Goal: Task Accomplishment & Management: Use online tool/utility

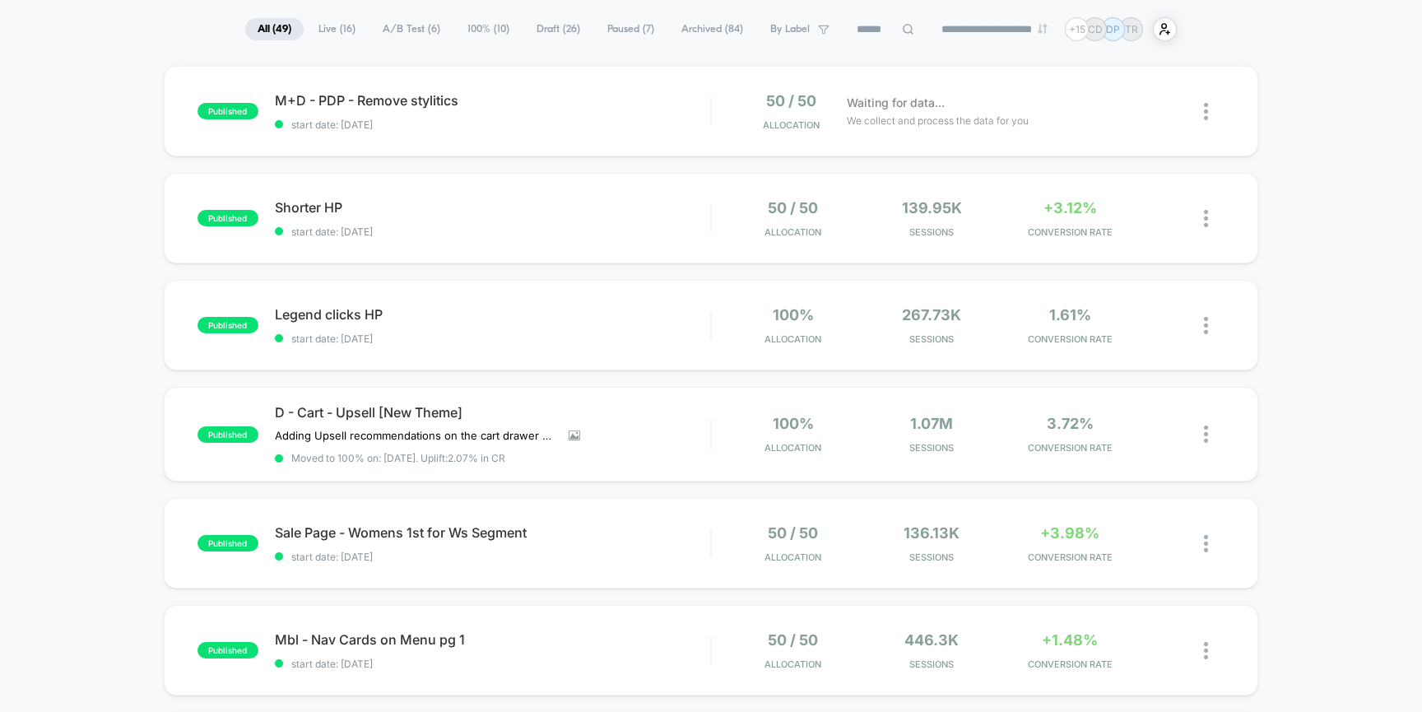
scroll to position [109, 0]
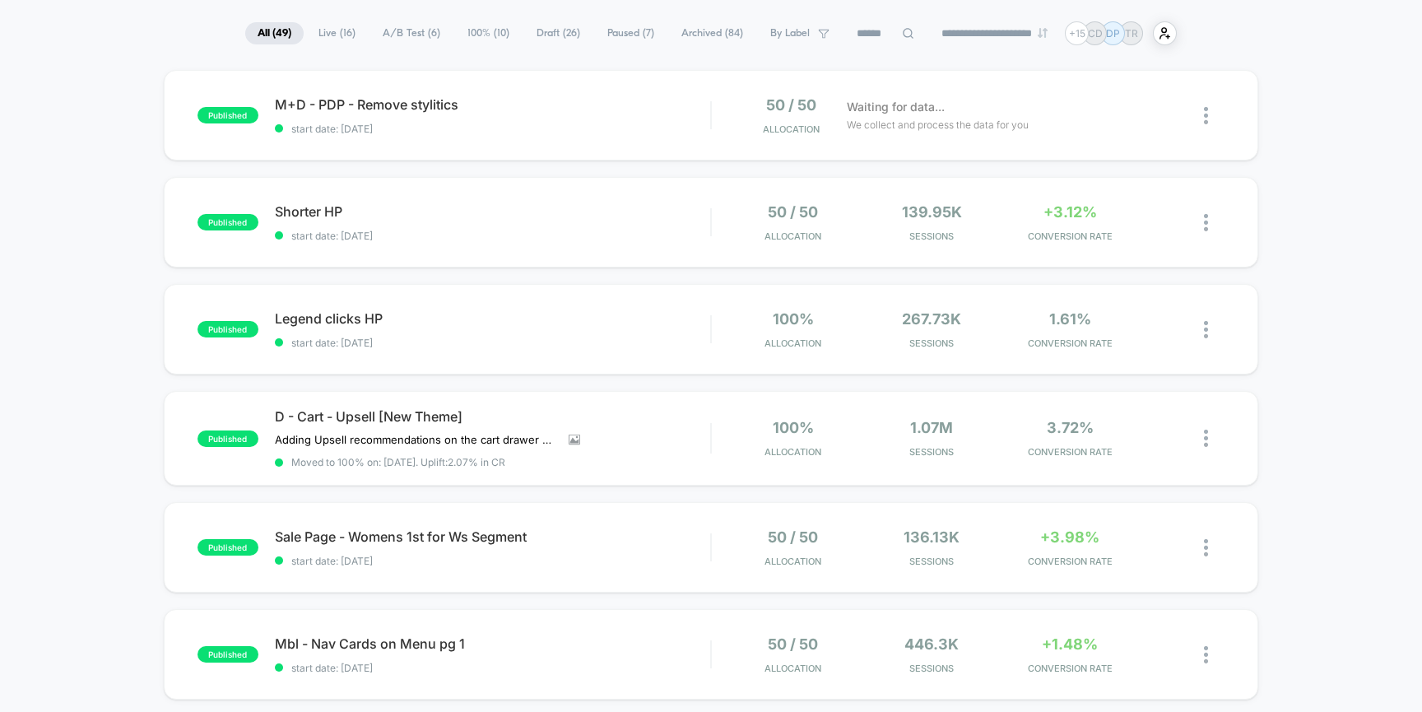
click at [396, 43] on span "A/B Test ( 6 )" at bounding box center [411, 33] width 82 height 22
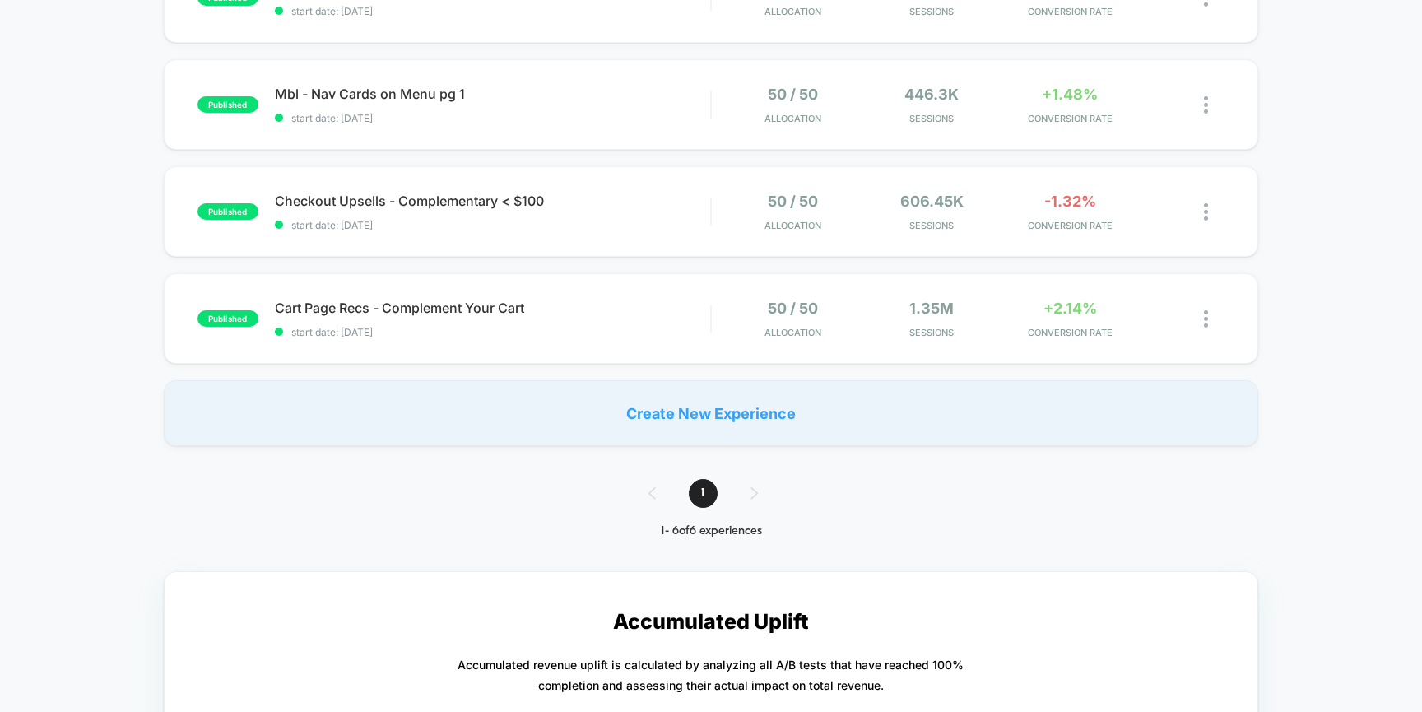
scroll to position [440, 0]
click at [552, 206] on span "Checkout Upsells - Complementary < $100 Click to edit experience details" at bounding box center [493, 201] width 436 height 16
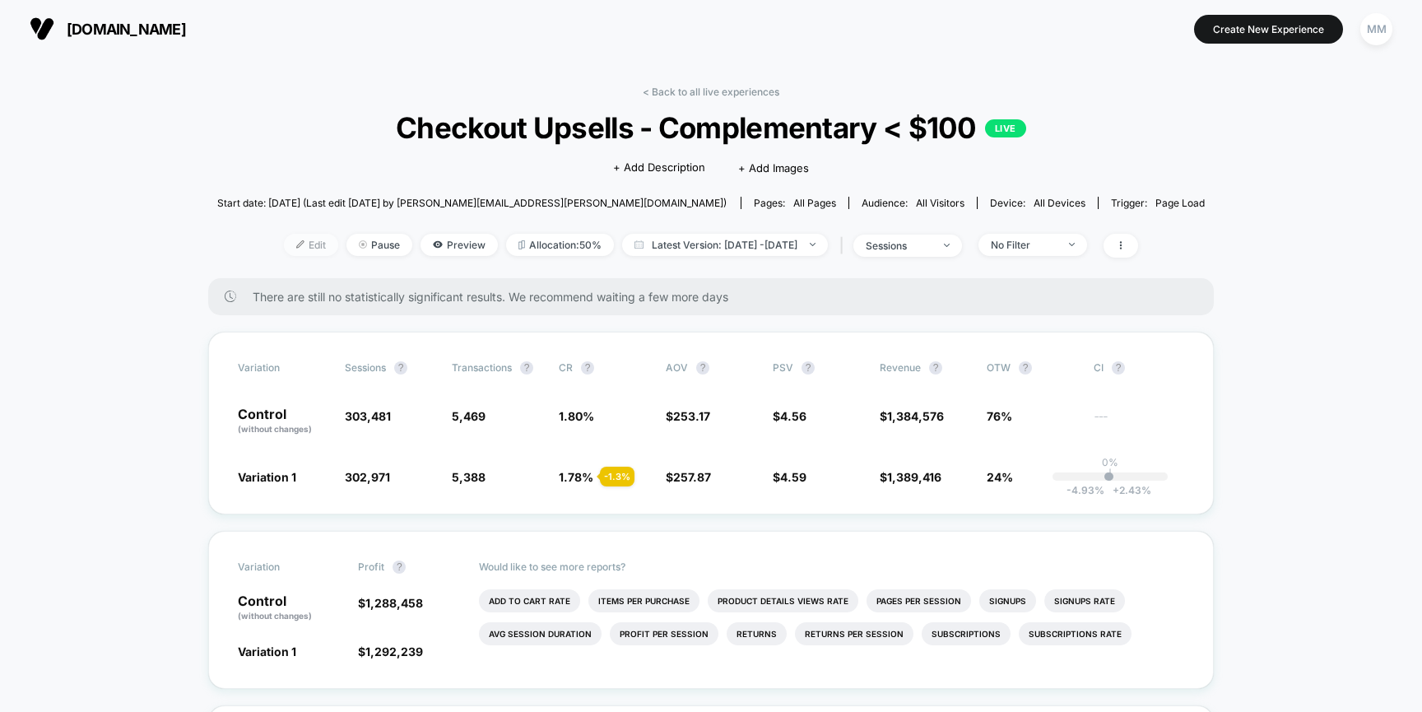
click at [296, 244] on img at bounding box center [300, 244] width 8 height 8
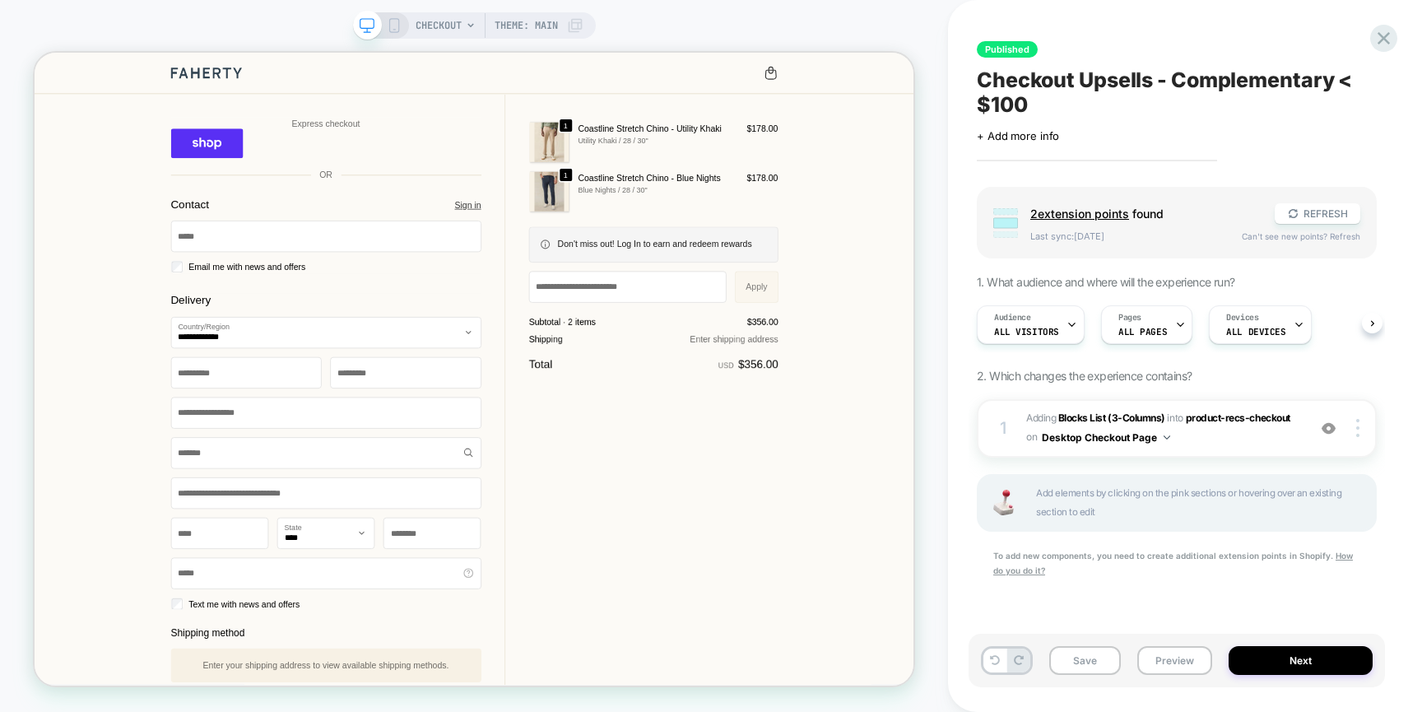
scroll to position [0, 1]
click at [1087, 419] on b "Blocks List (3-Columns)" at bounding box center [1112, 418] width 107 height 12
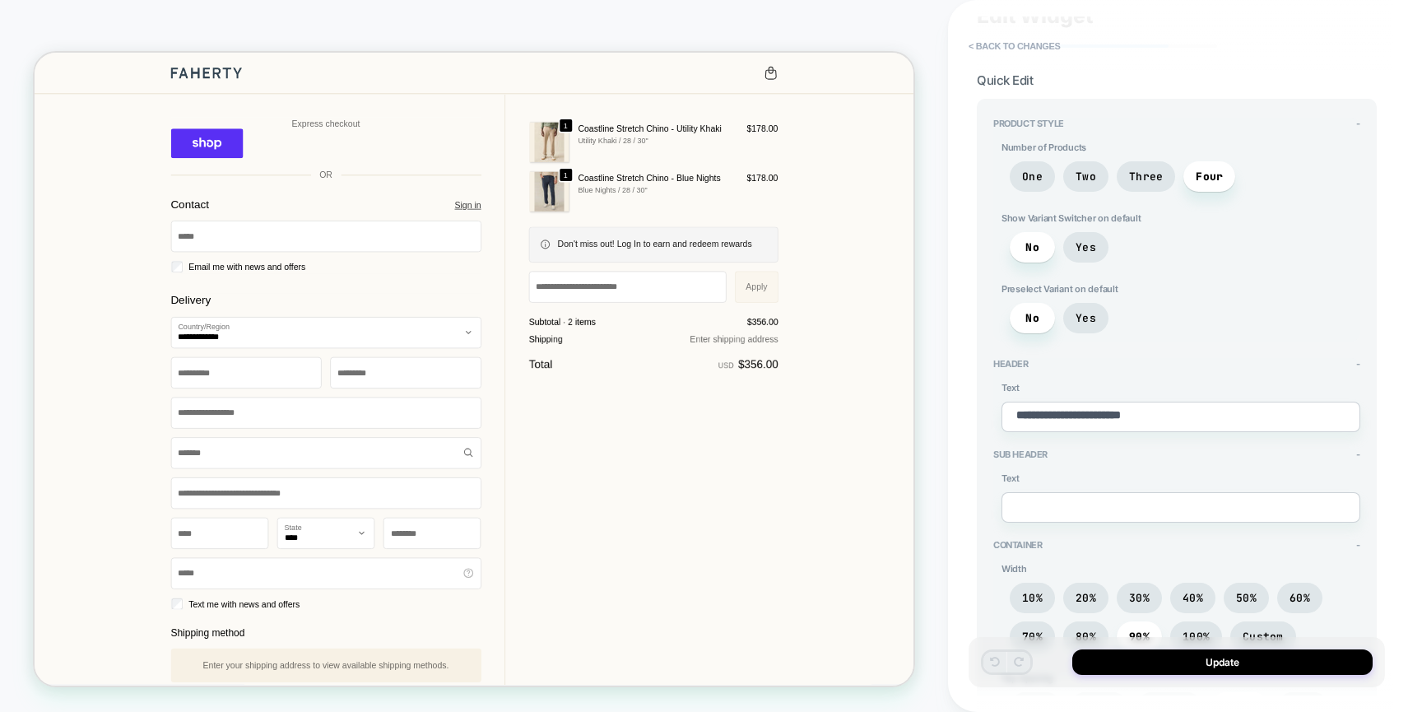
scroll to position [60, 0]
click at [1083, 414] on textarea "**********" at bounding box center [1181, 419] width 359 height 30
click at [1137, 183] on span "Three" at bounding box center [1146, 179] width 34 height 14
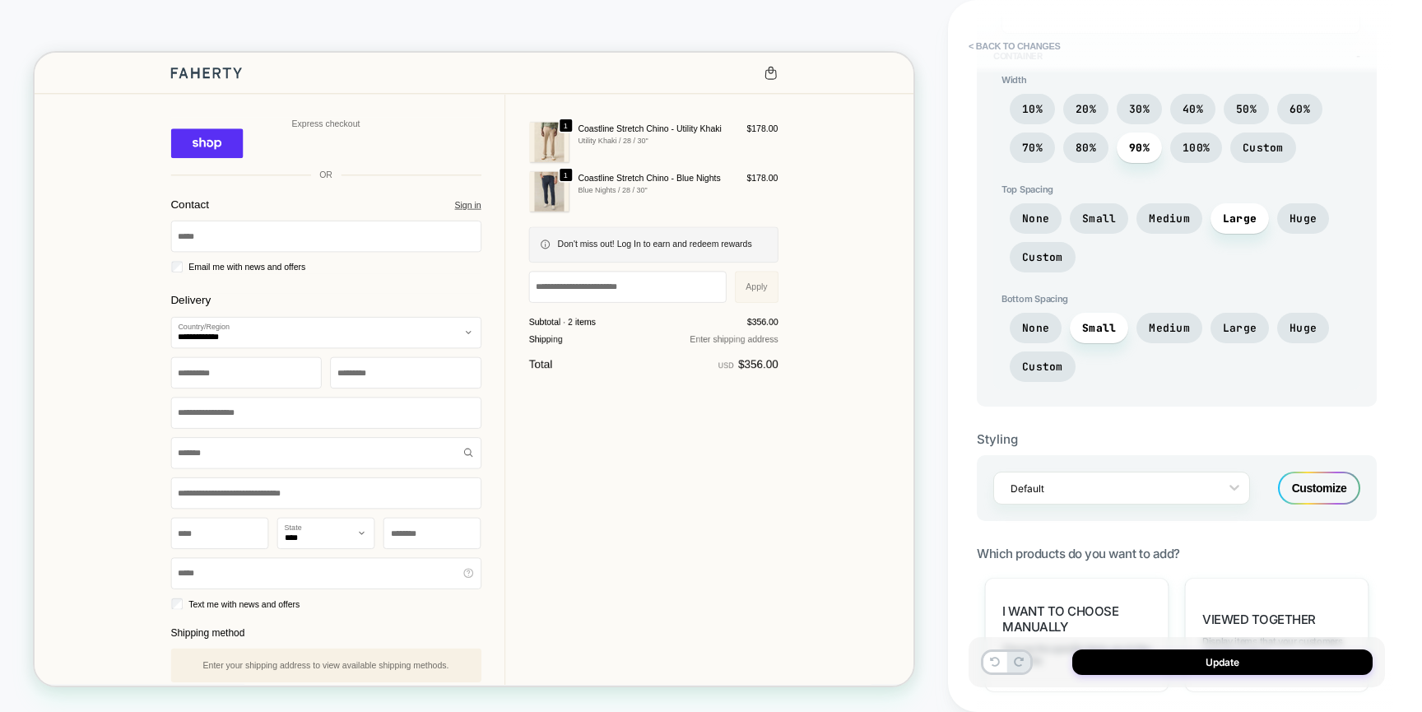
scroll to position [552, 0]
click at [1231, 331] on span "Large" at bounding box center [1240, 327] width 58 height 30
type textarea "*"
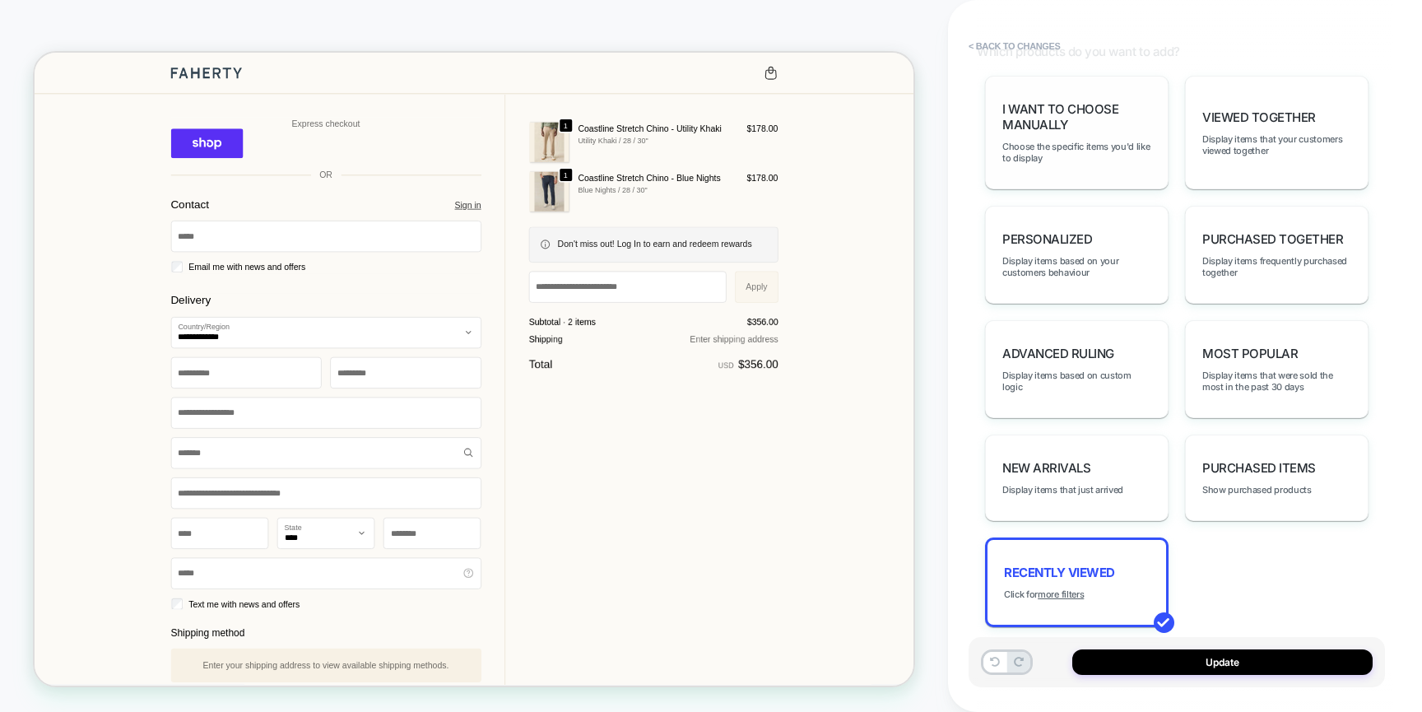
scroll to position [1060, 0]
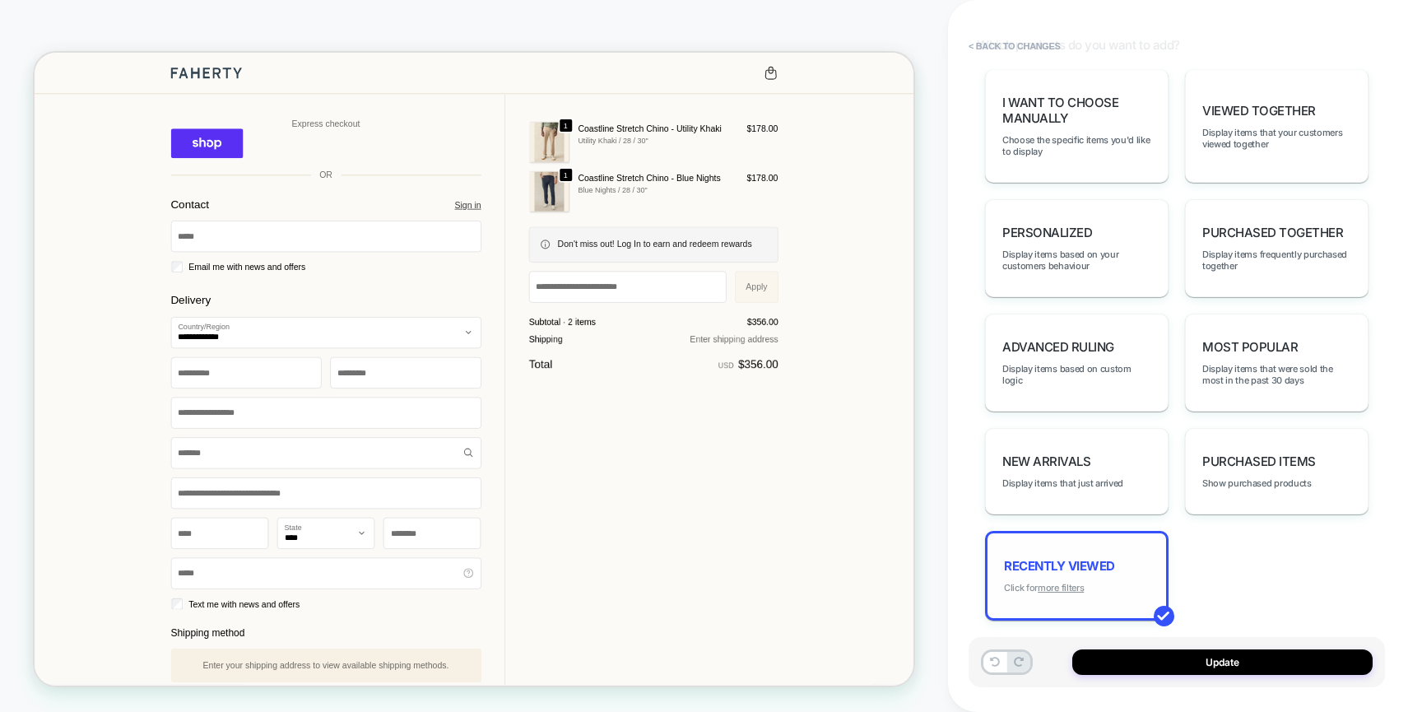
click at [1062, 582] on u "more filters" at bounding box center [1061, 588] width 46 height 12
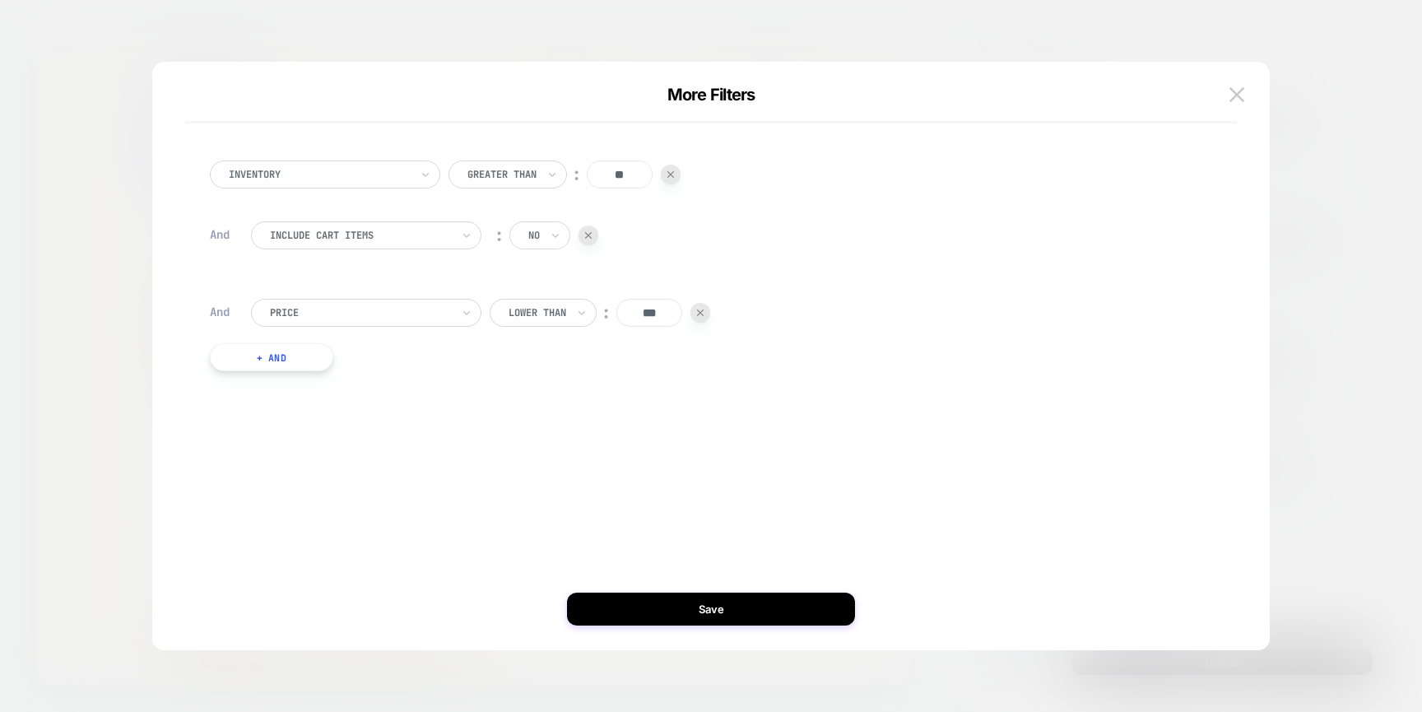
drag, startPoint x: 621, startPoint y: 172, endPoint x: 580, endPoint y: 173, distance: 41.2
click at [580, 173] on div "Greater Than ︰ **" at bounding box center [565, 175] width 232 height 28
type input "**"
click at [556, 319] on div at bounding box center [538, 312] width 58 height 15
click at [654, 315] on input "***" at bounding box center [650, 313] width 66 height 28
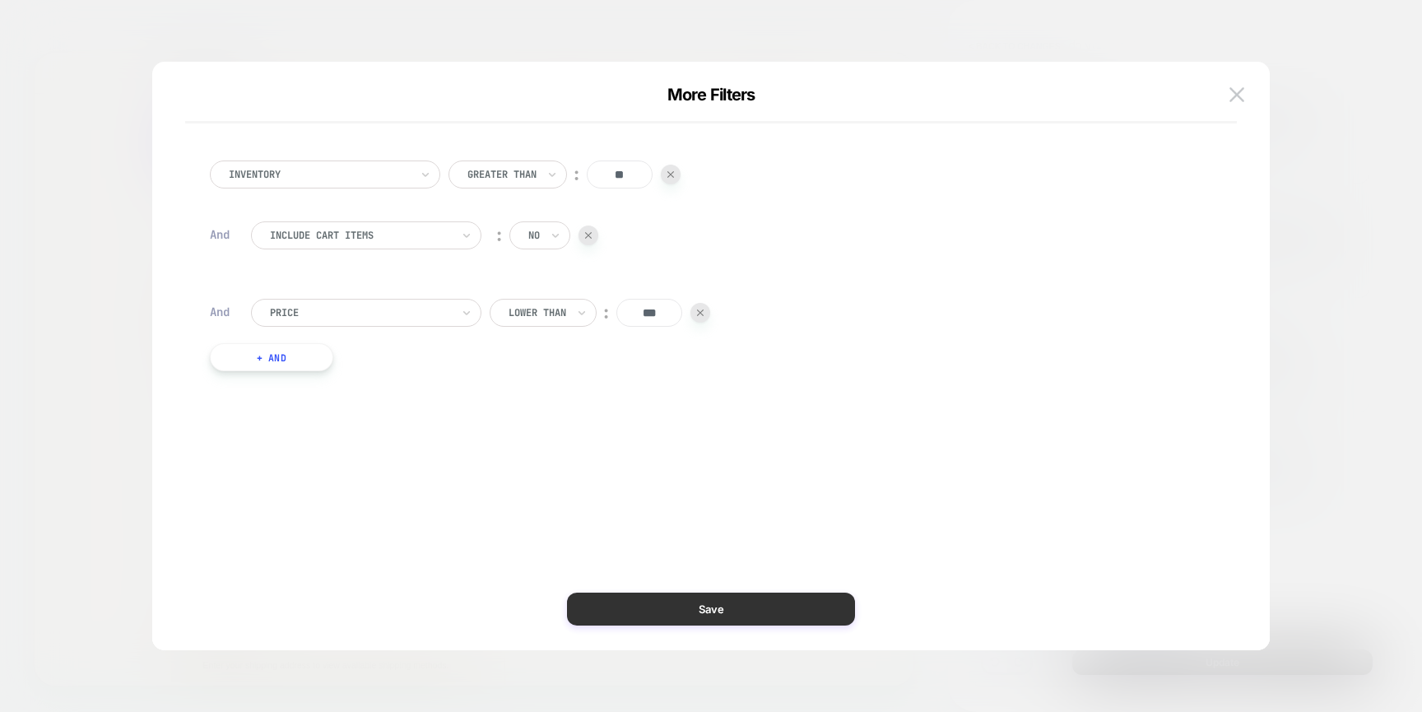
type input "***"
click at [753, 607] on button "Save" at bounding box center [711, 609] width 288 height 33
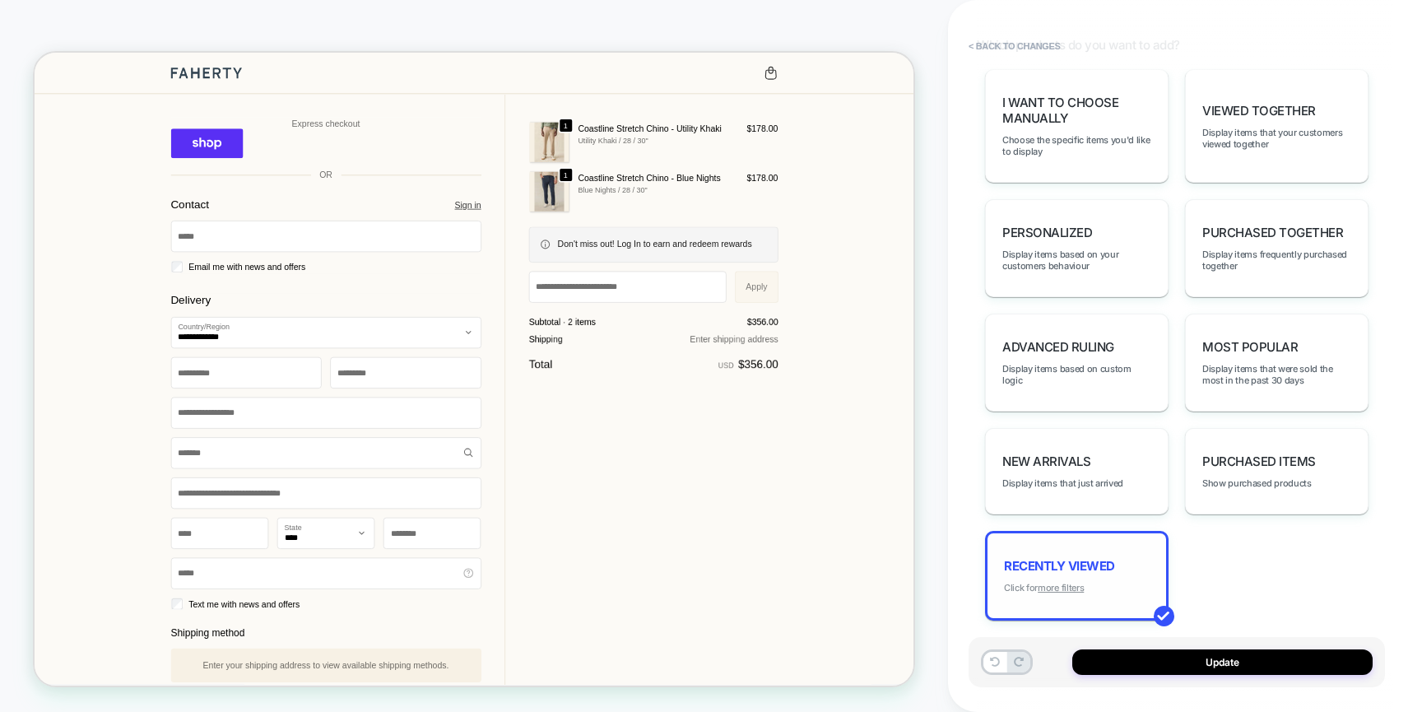
click at [1063, 582] on u "more filters" at bounding box center [1061, 588] width 46 height 12
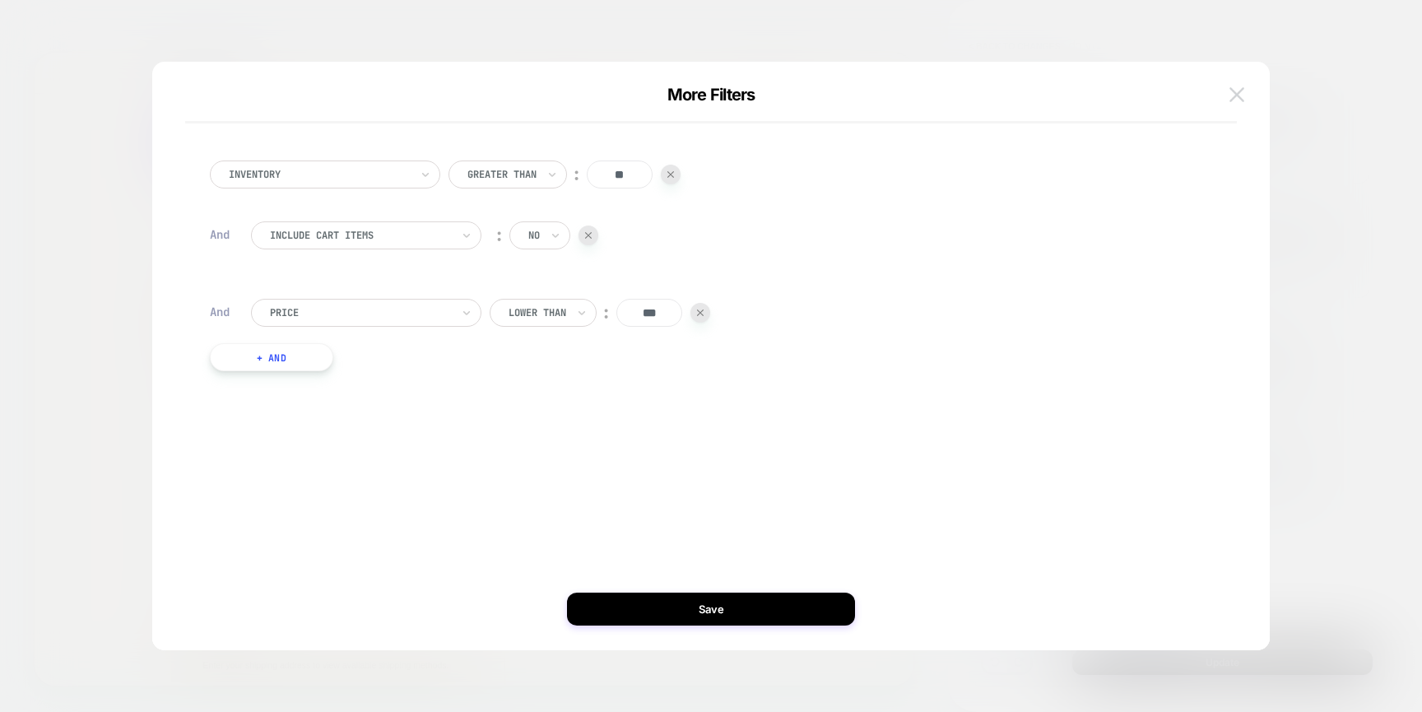
click at [1228, 93] on button at bounding box center [1237, 94] width 25 height 25
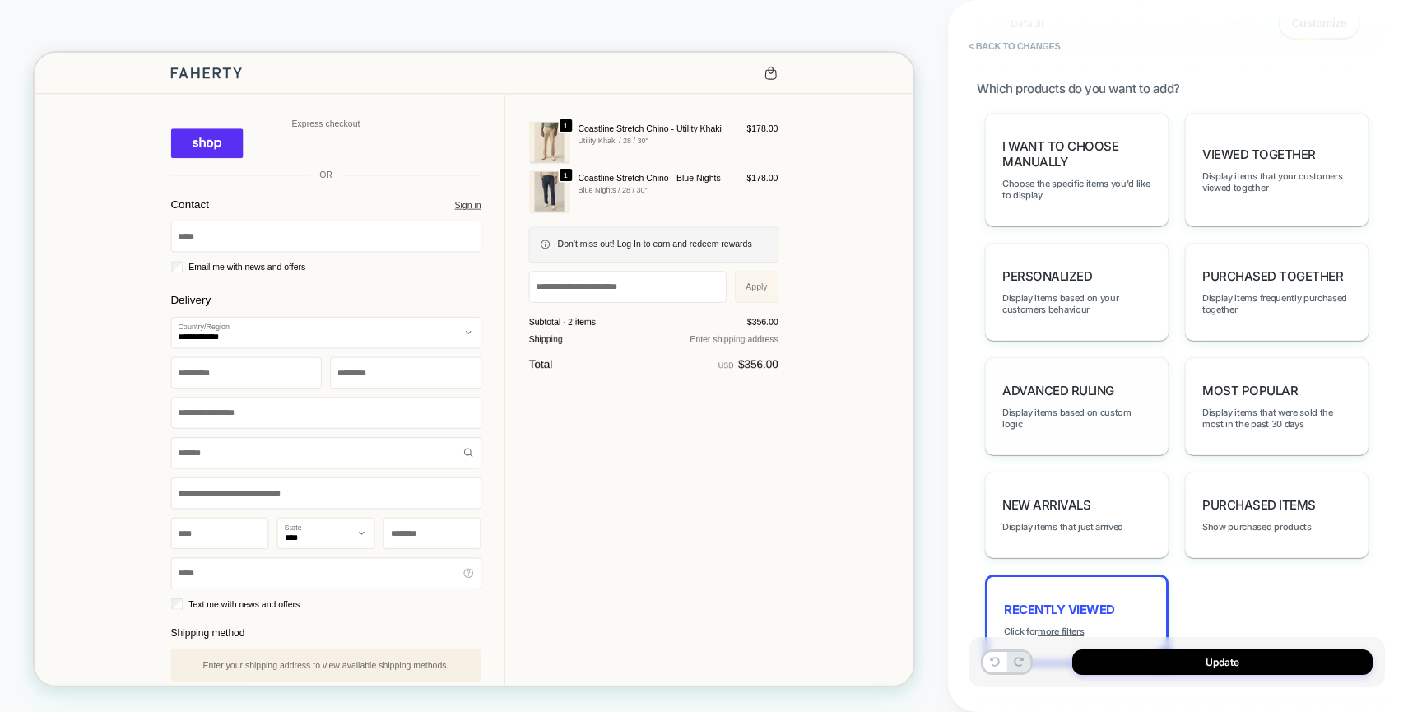
scroll to position [1010, 0]
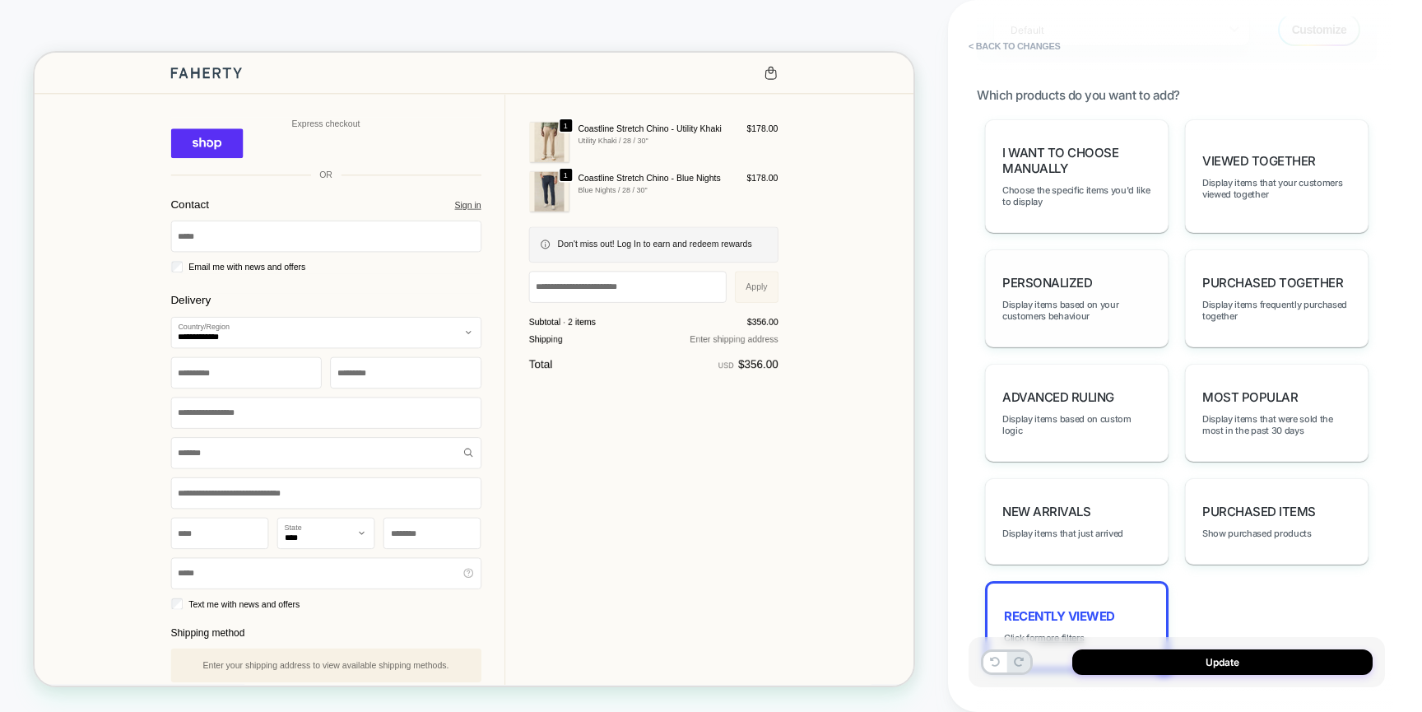
click at [1162, 324] on div "personalized Display items based on your customers behaviour" at bounding box center [1077, 298] width 184 height 98
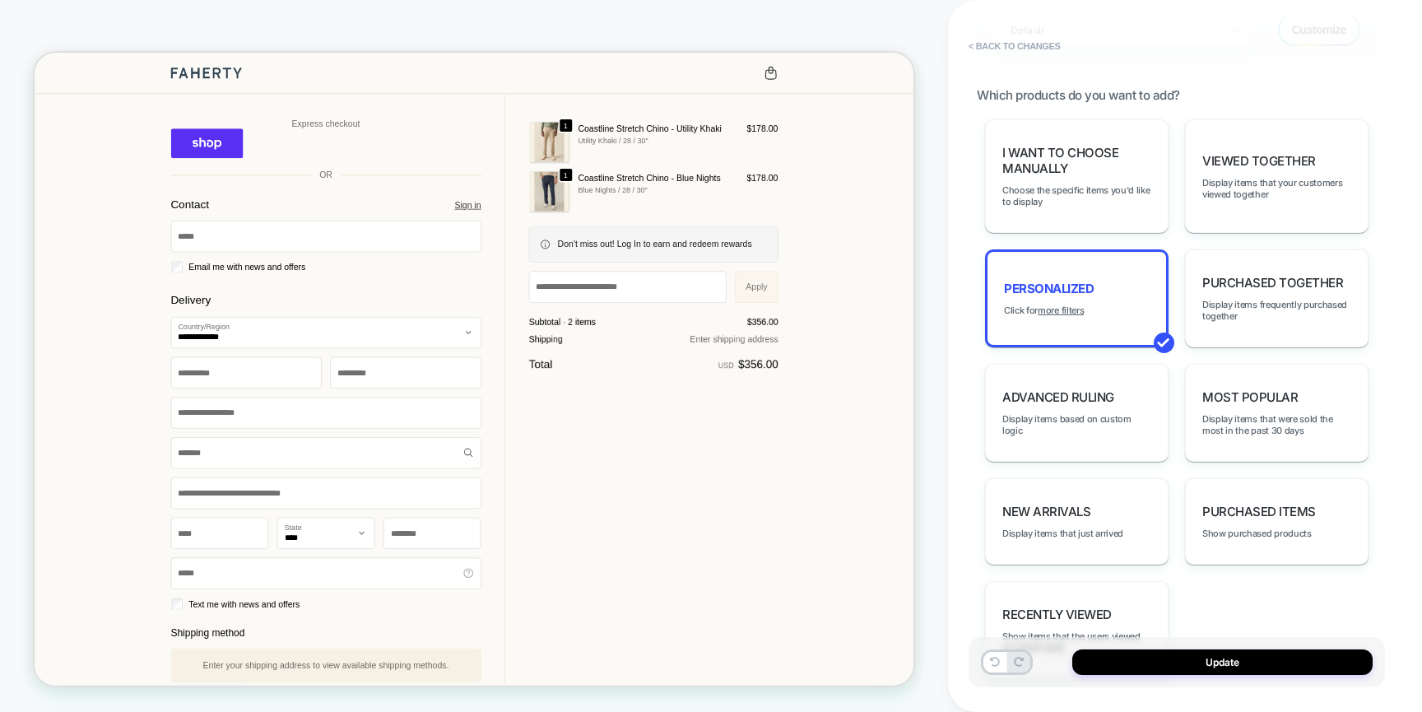
type textarea "*"
click at [1057, 305] on u "more filters" at bounding box center [1061, 311] width 46 height 12
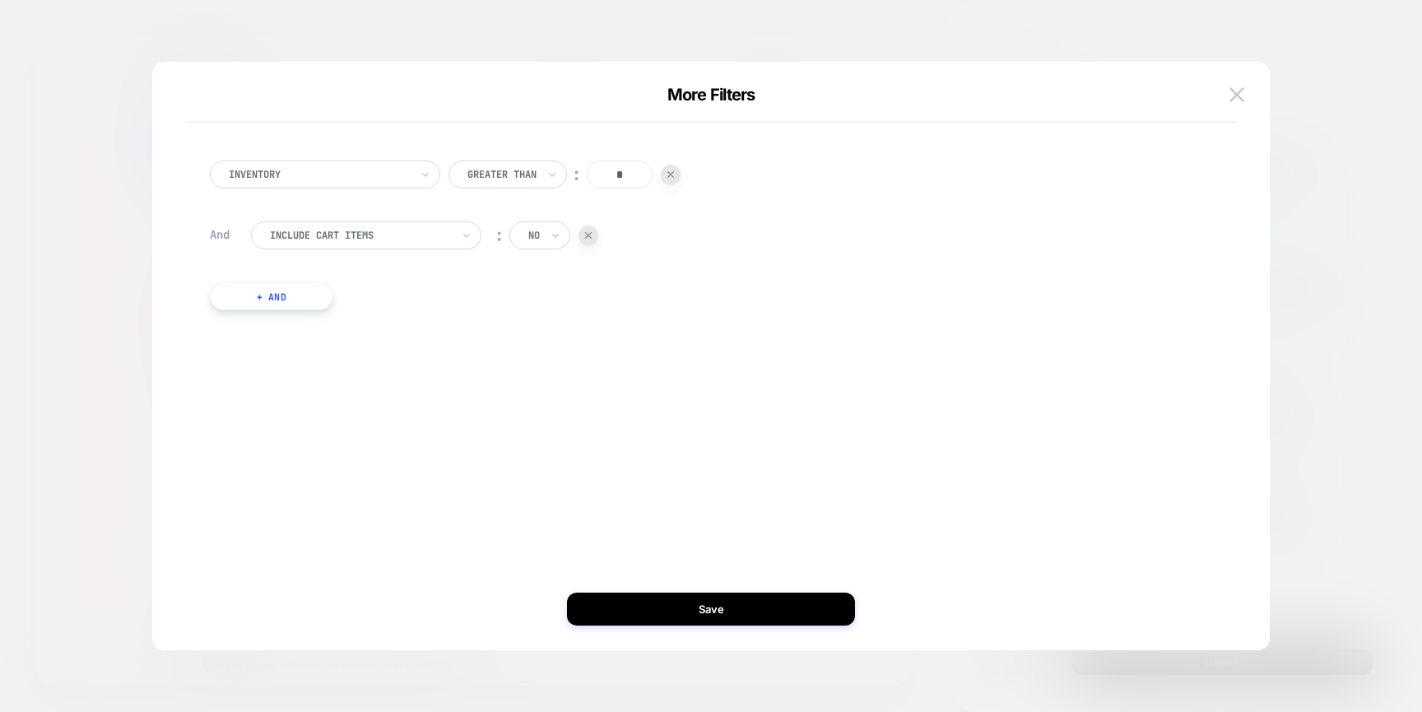
drag, startPoint x: 635, startPoint y: 177, endPoint x: 601, endPoint y: 177, distance: 34.6
click at [601, 177] on input "*" at bounding box center [620, 175] width 66 height 28
type input "**"
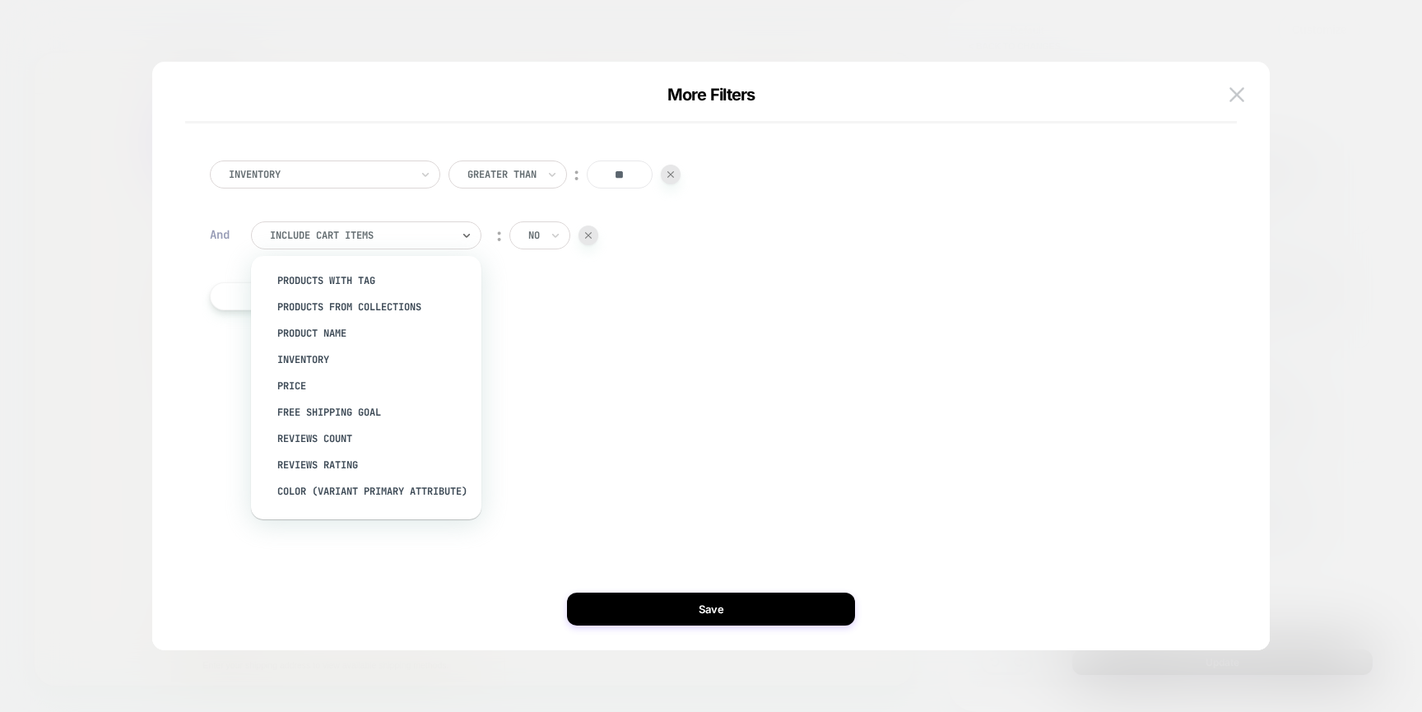
click at [427, 230] on div at bounding box center [360, 235] width 181 height 15
click at [398, 375] on div "Price" at bounding box center [375, 386] width 214 height 26
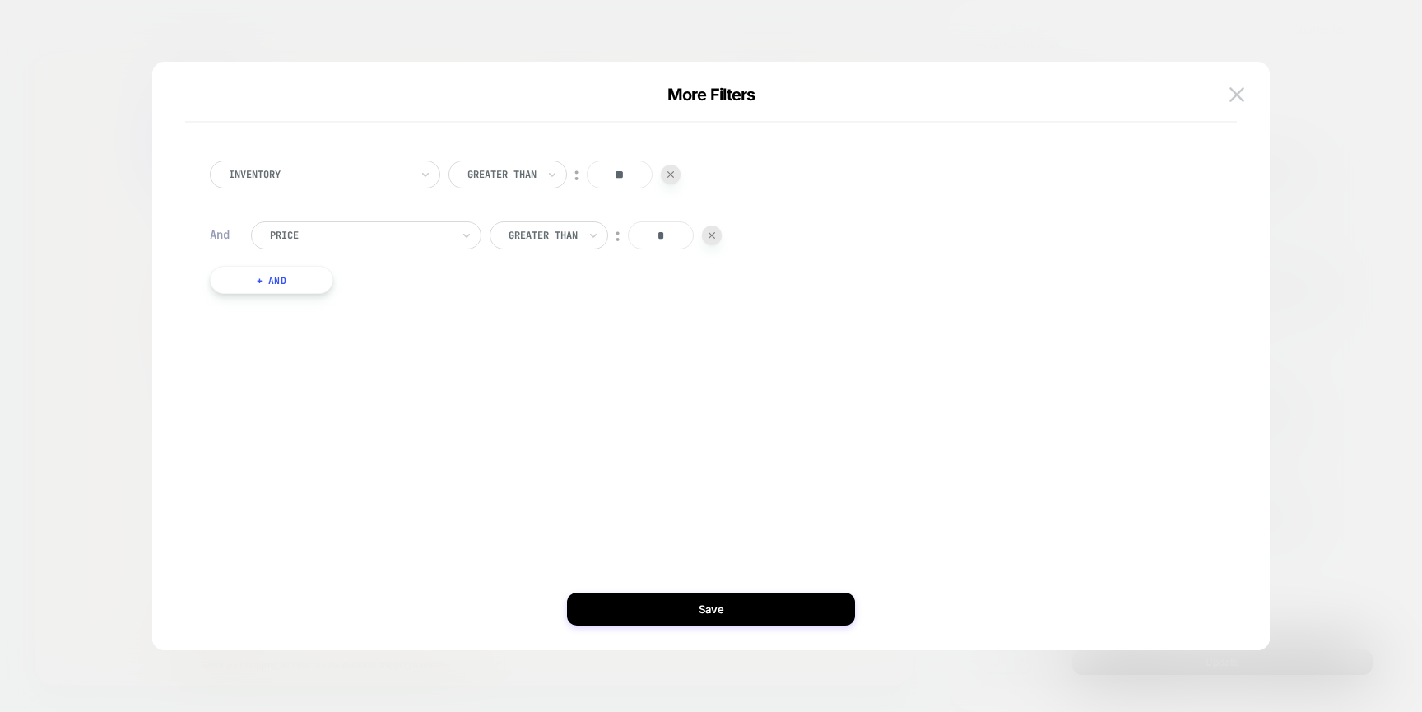
click at [663, 235] on input "*" at bounding box center [661, 235] width 66 height 28
click at [593, 240] on icon at bounding box center [594, 235] width 12 height 16
click at [576, 397] on div "Lower Than" at bounding box center [559, 386] width 107 height 26
drag, startPoint x: 664, startPoint y: 231, endPoint x: 611, endPoint y: 231, distance: 53.5
click at [611, 231] on div "Lower Than ︰ *" at bounding box center [600, 235] width 221 height 28
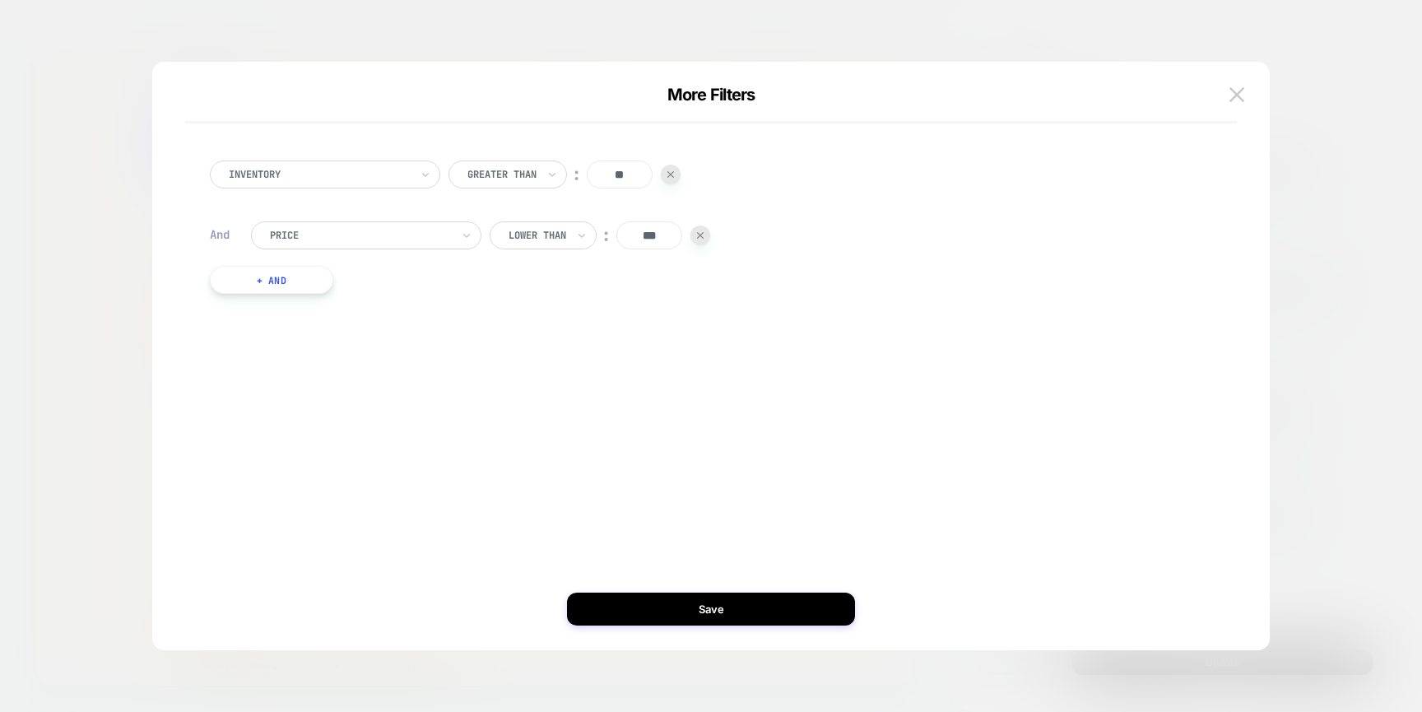
type input "***"
click at [638, 344] on div "Inventory Greater Than ︰ ** And Price Lower Than ︰ *** + And" at bounding box center [703, 356] width 1069 height 523
click at [677, 610] on button "Save" at bounding box center [711, 609] width 288 height 33
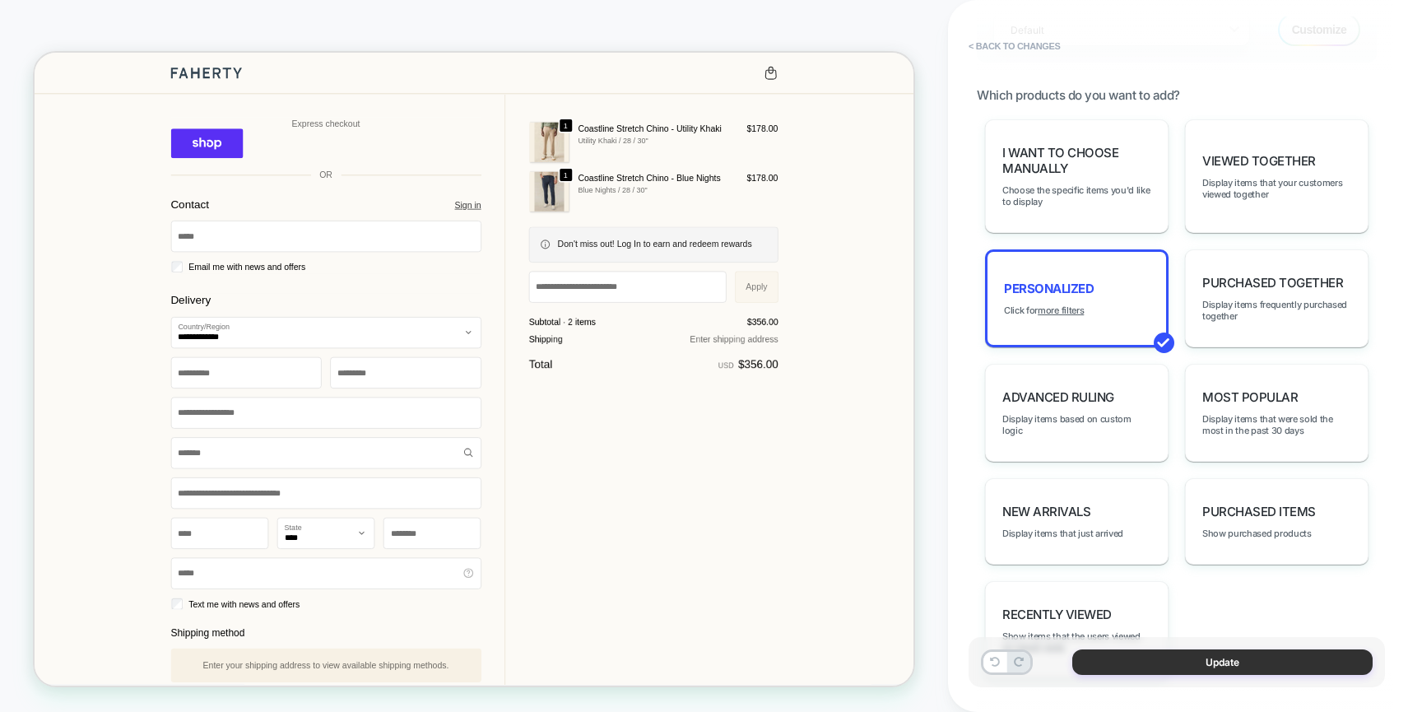
click at [1258, 668] on button "Update" at bounding box center [1223, 662] width 300 height 26
type textarea "*"
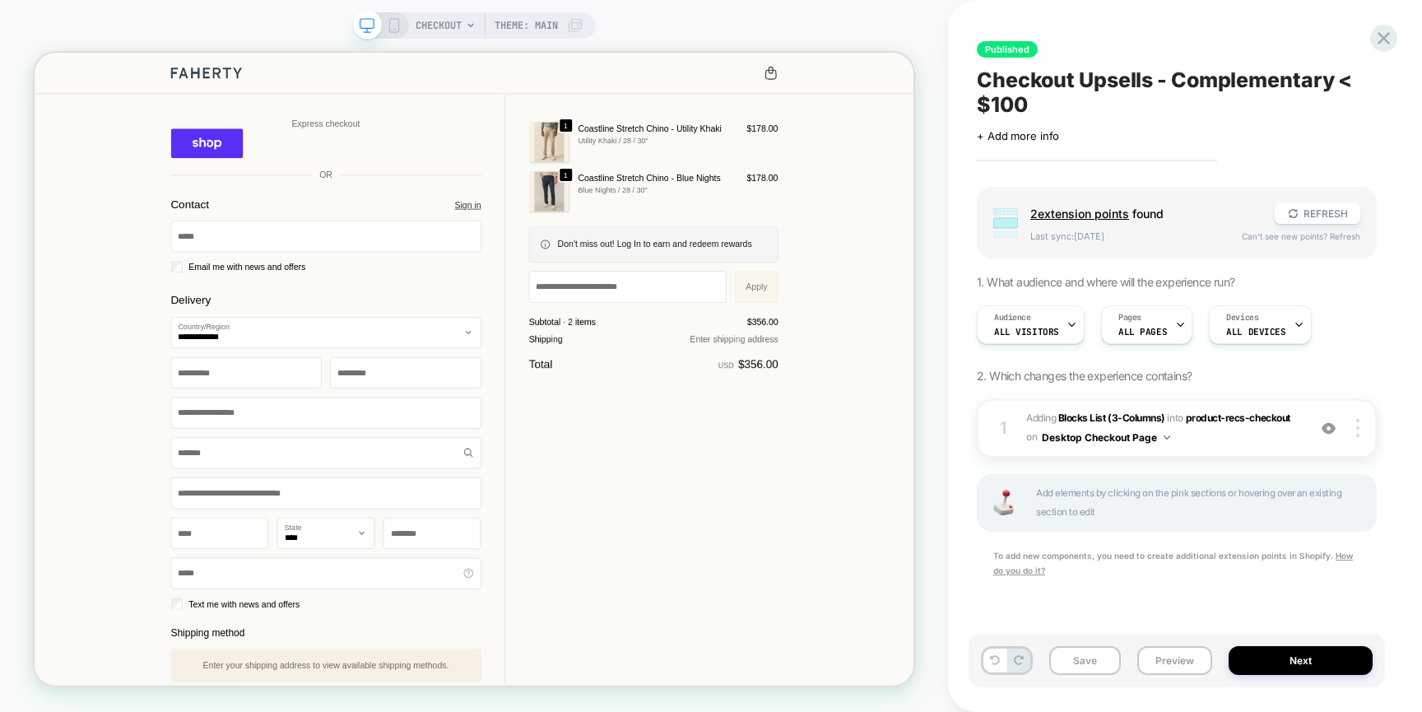
scroll to position [0, 1]
click at [1273, 670] on button "Next" at bounding box center [1301, 660] width 144 height 29
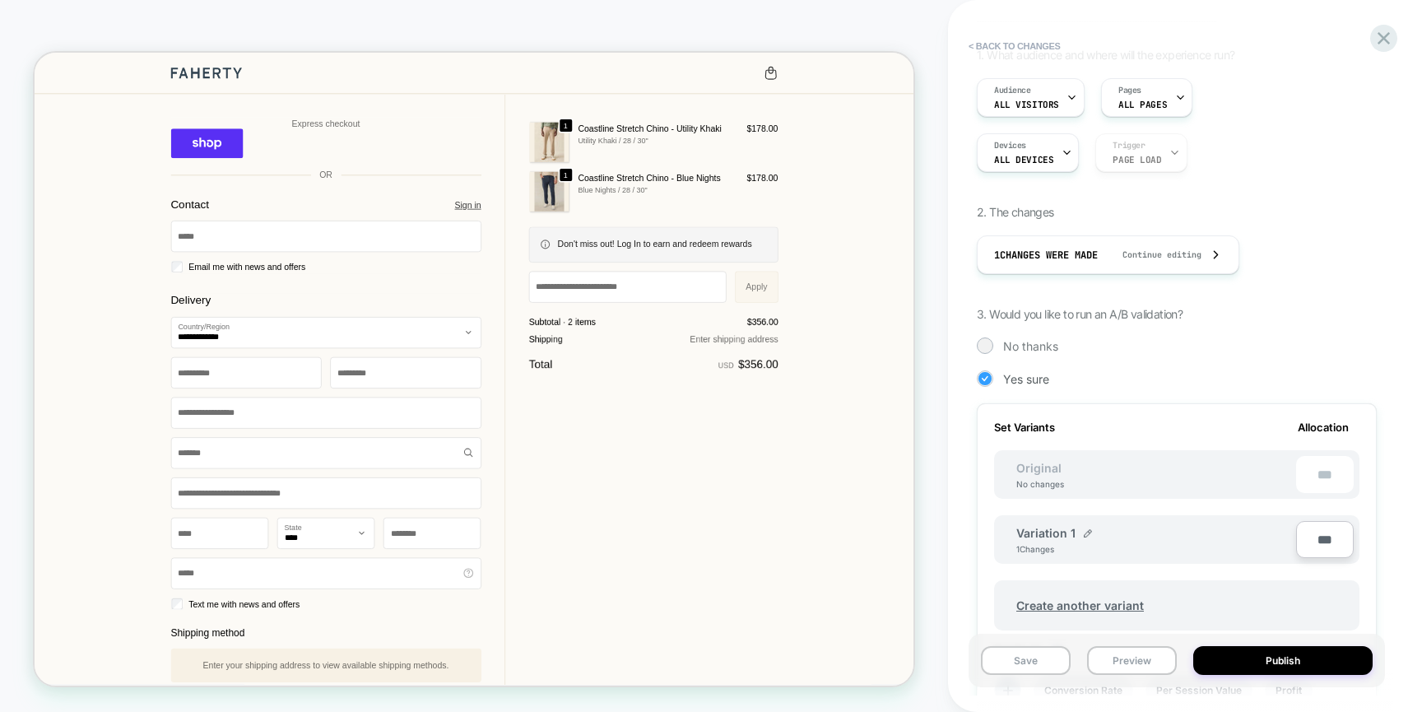
scroll to position [155, 0]
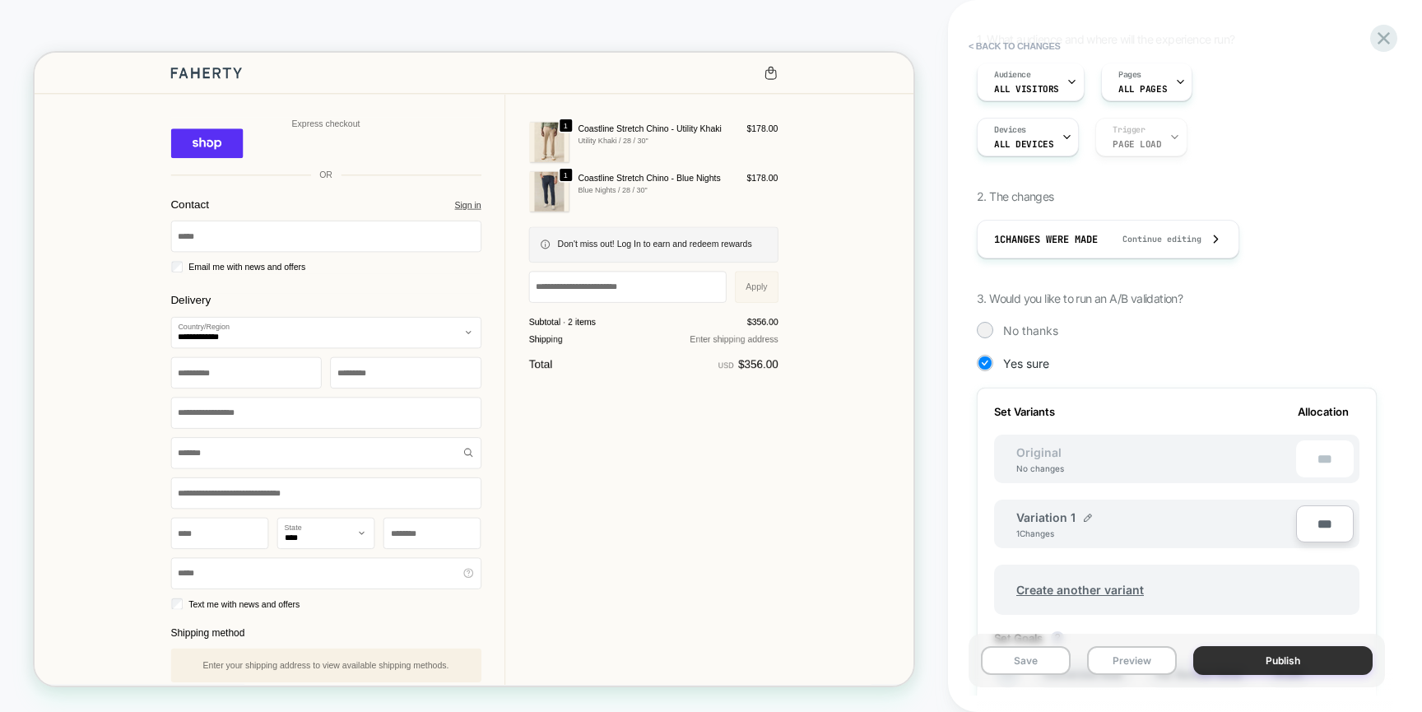
click at [1279, 664] on button "Publish" at bounding box center [1283, 660] width 179 height 29
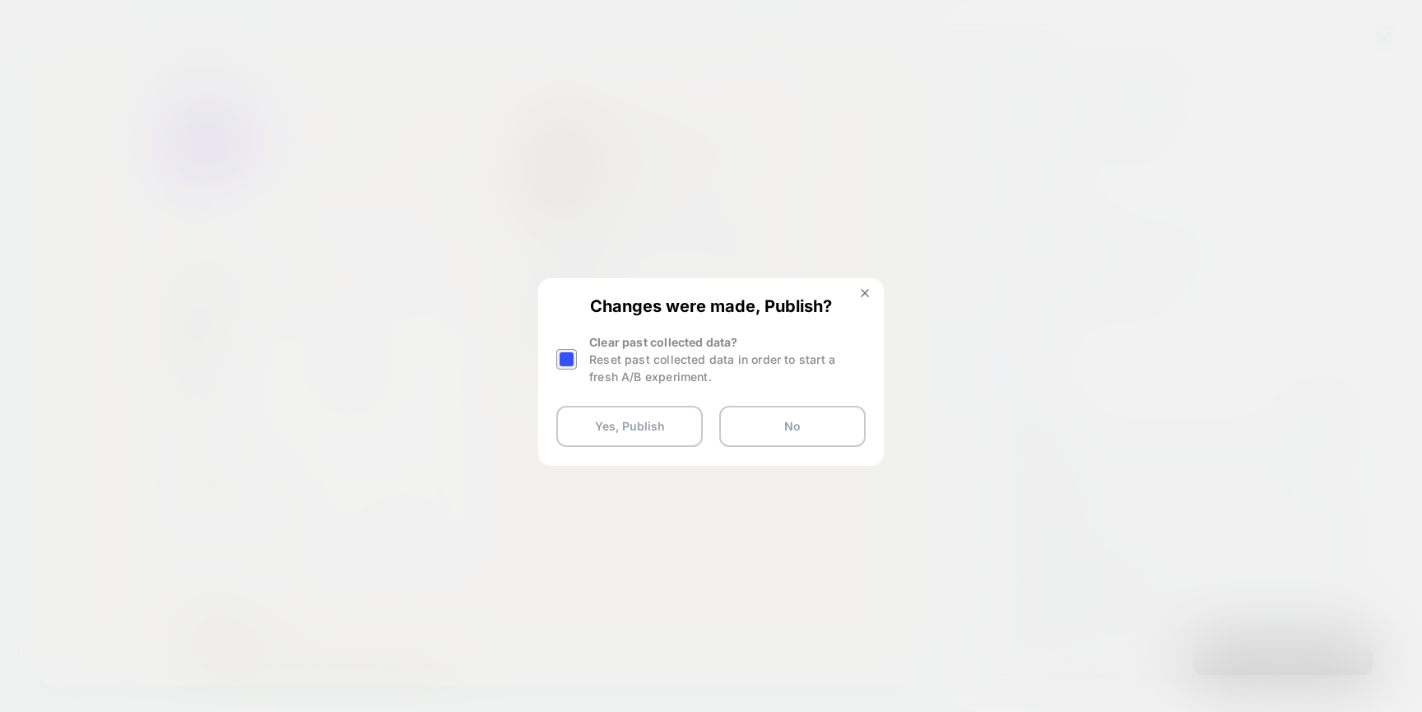
click at [574, 359] on div at bounding box center [566, 359] width 21 height 21
click at [604, 417] on button "Yes, Publish" at bounding box center [629, 426] width 147 height 41
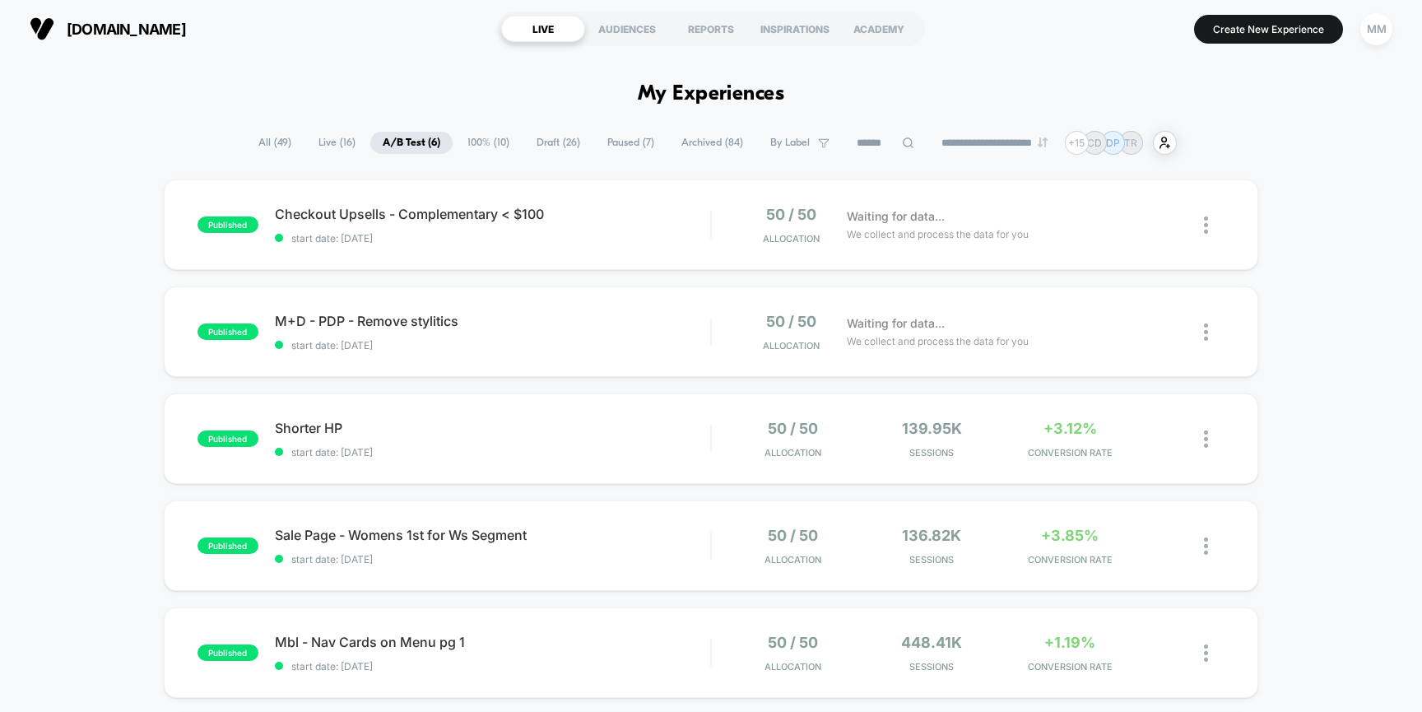
click at [529, 143] on span "Draft ( 26 )" at bounding box center [558, 143] width 68 height 22
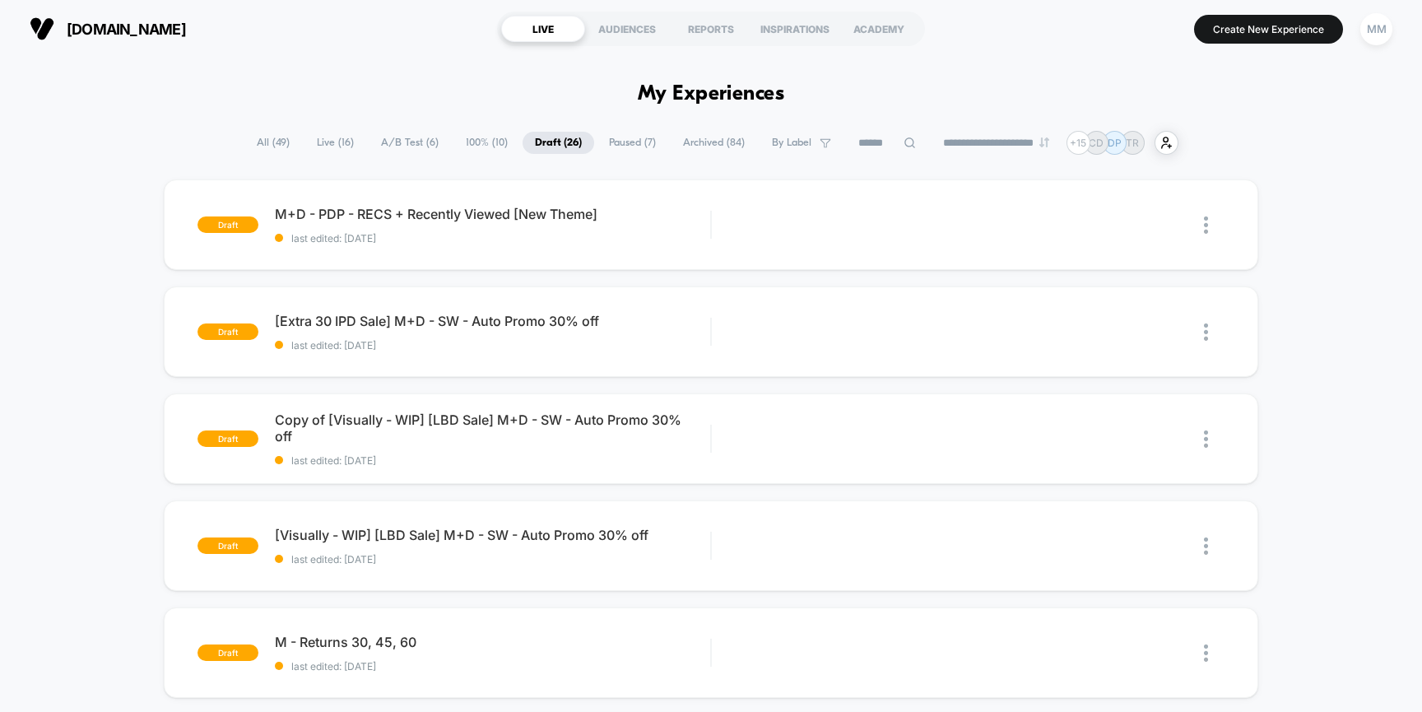
click at [467, 142] on span "100% ( 10 )" at bounding box center [487, 143] width 67 height 22
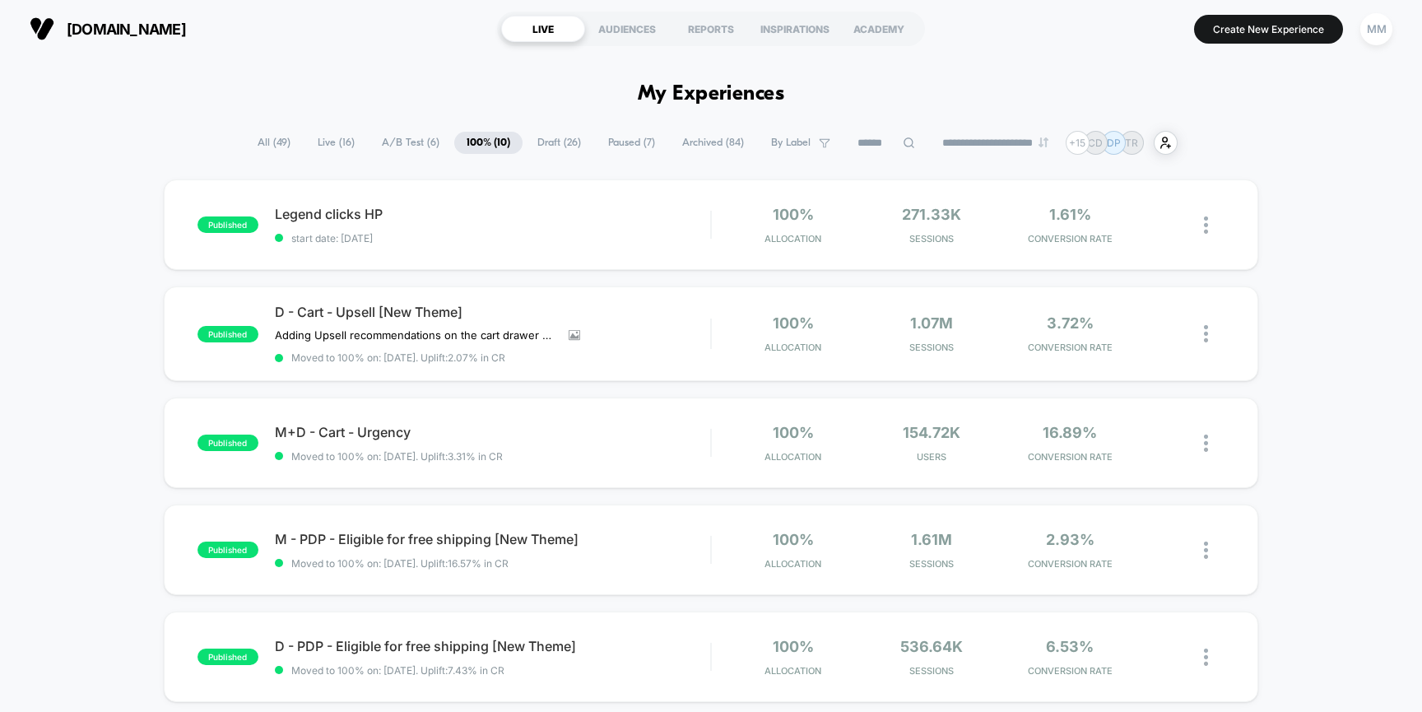
click at [383, 144] on span "A/B Test ( 6 )" at bounding box center [411, 143] width 82 height 22
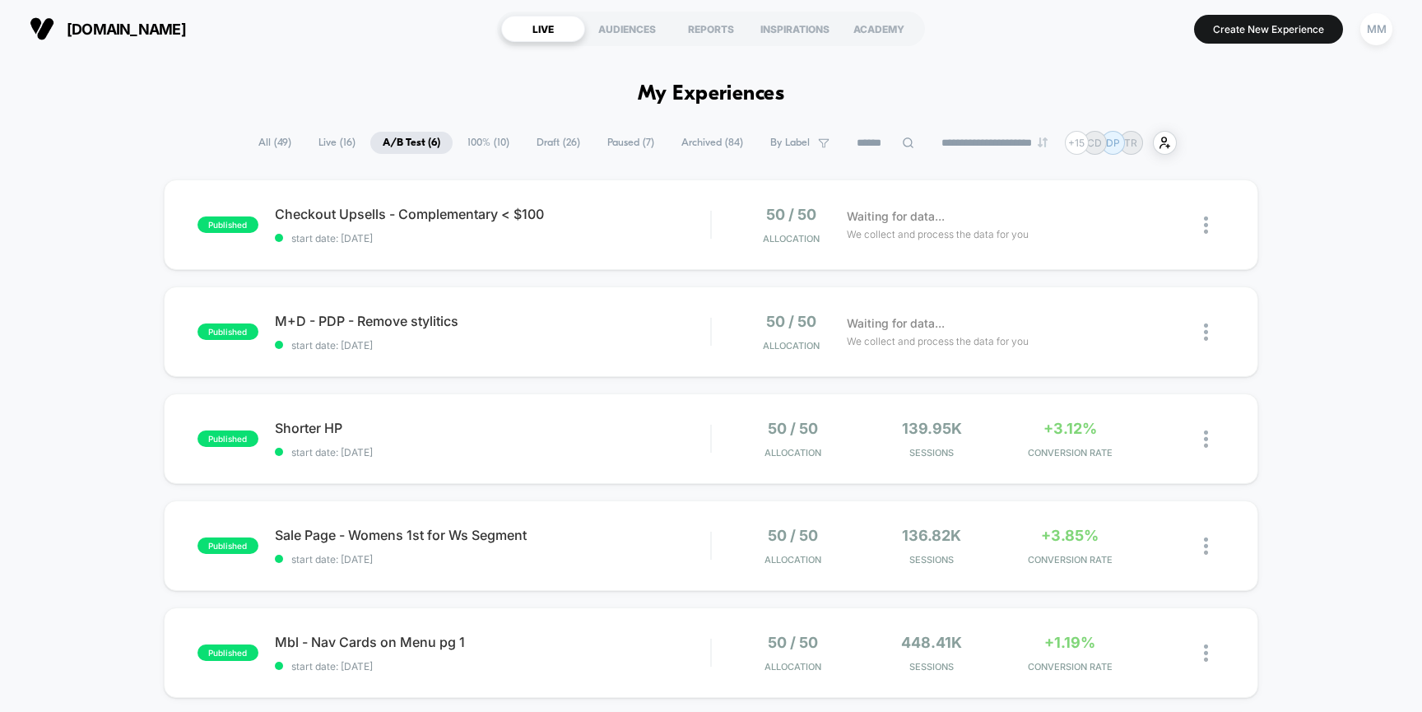
click at [858, 146] on input at bounding box center [886, 143] width 82 height 20
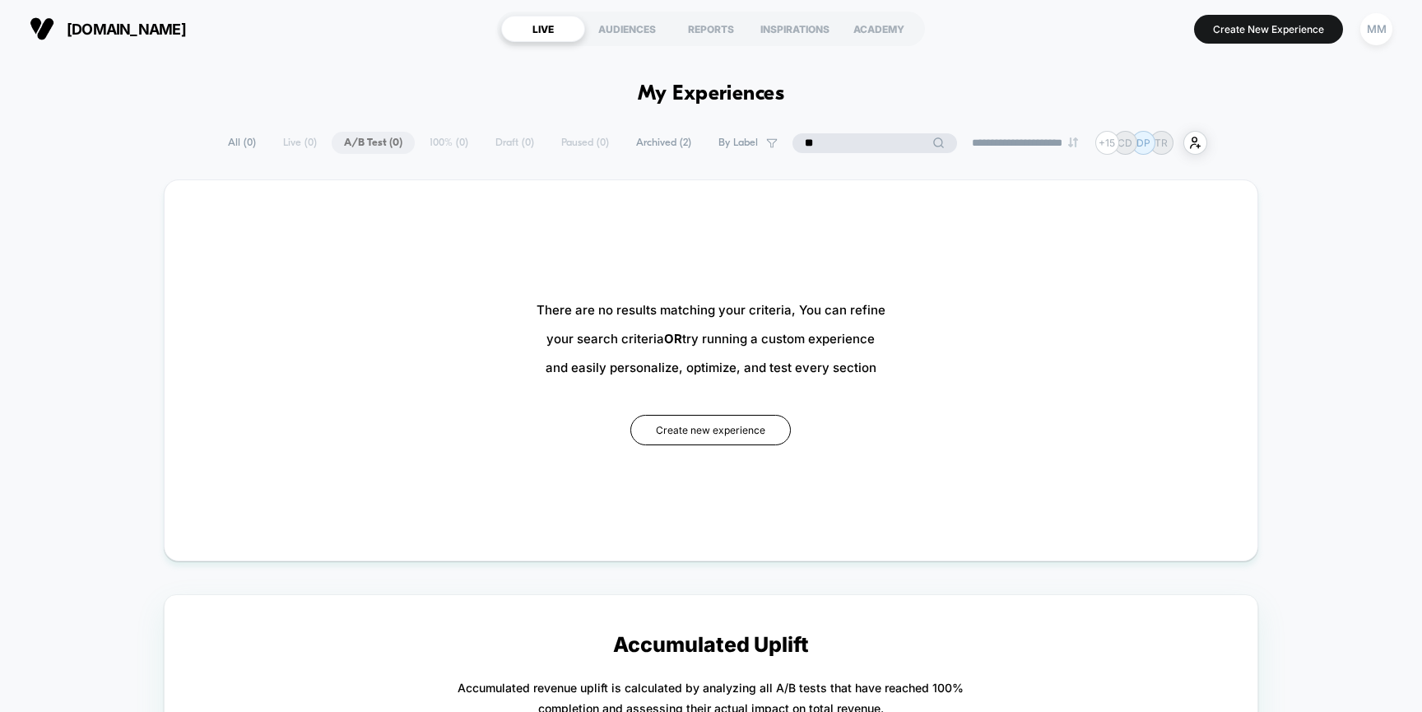
type input "*"
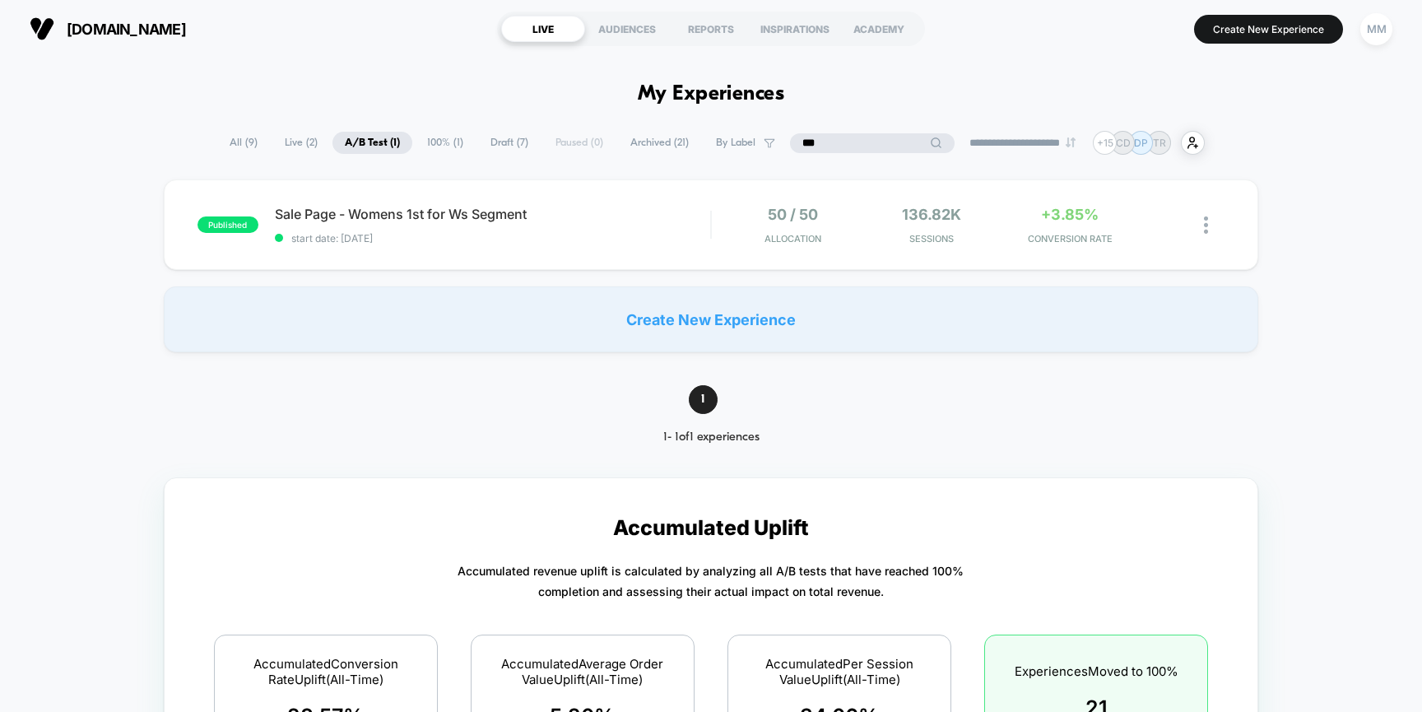
type input "****"
click at [807, 142] on input "****" at bounding box center [874, 143] width 165 height 20
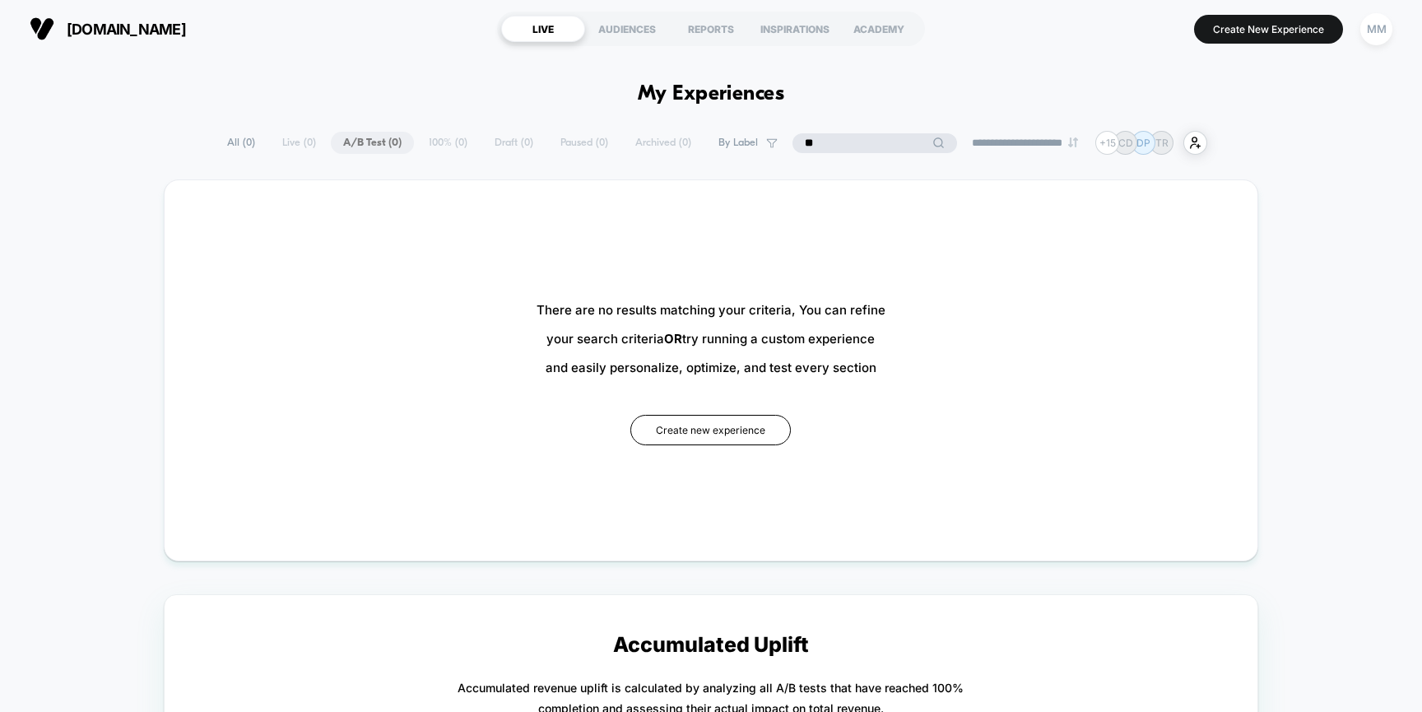
type input "*"
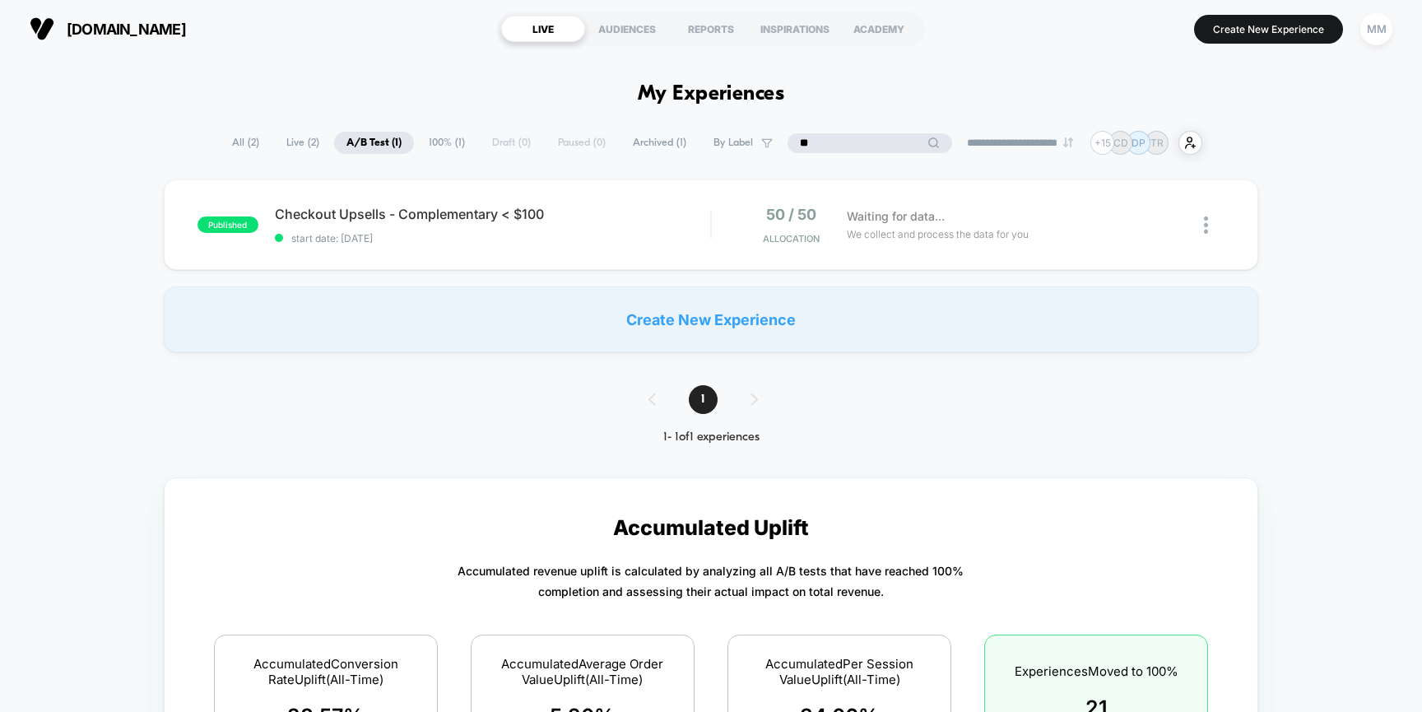
type input "*"
